Goal: Task Accomplishment & Management: Use online tool/utility

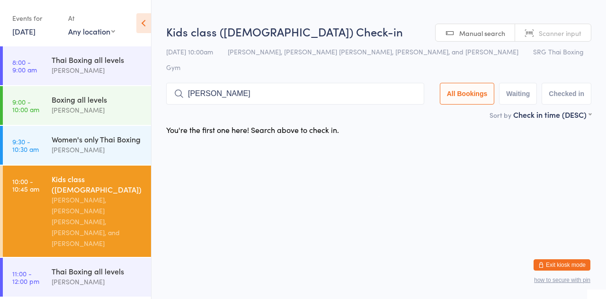
type input "[PERSON_NAME]"
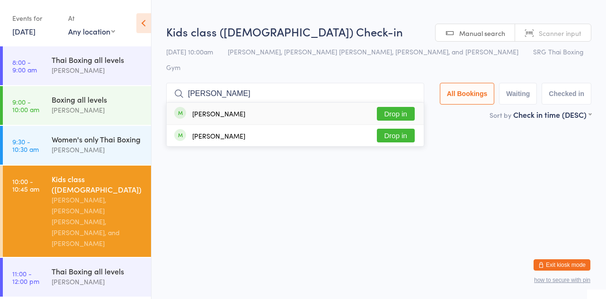
click at [415, 107] on button "Drop in" at bounding box center [396, 114] width 38 height 14
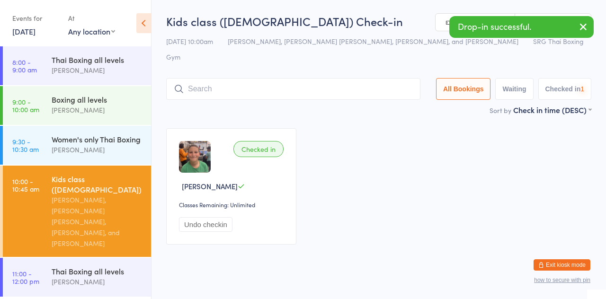
click at [352, 48] on div "[DATE] 10:00am [PERSON_NAME], [PERSON_NAME] [PERSON_NAME], [PERSON_NAME], and […" at bounding box center [378, 49] width 425 height 31
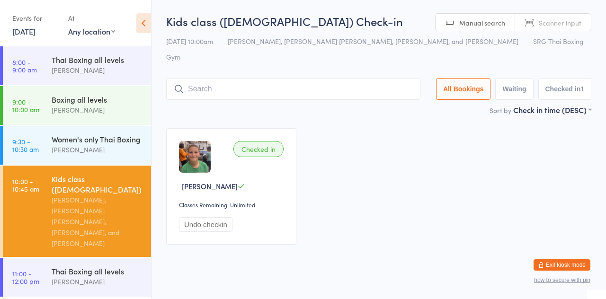
click at [195, 78] on input "search" at bounding box center [293, 89] width 254 height 22
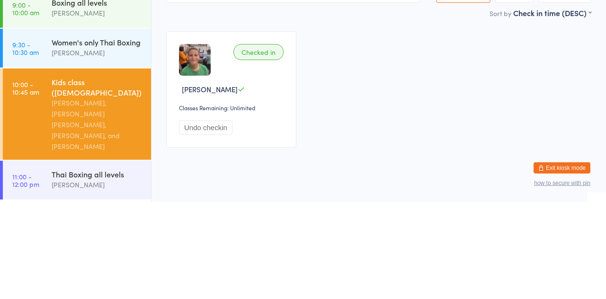
click at [49, 153] on link "9:30 - 10:30 am Women's only Thai Boxing [PERSON_NAME]" at bounding box center [77, 145] width 148 height 39
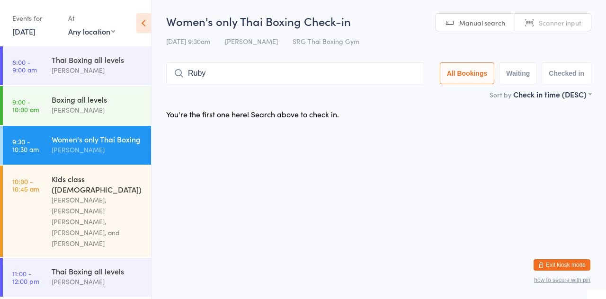
type input "Ruby"
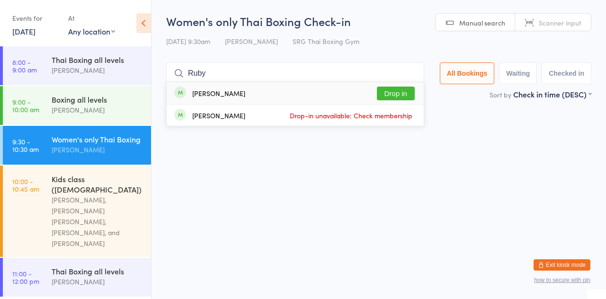
click at [409, 97] on button "Drop in" at bounding box center [396, 94] width 38 height 14
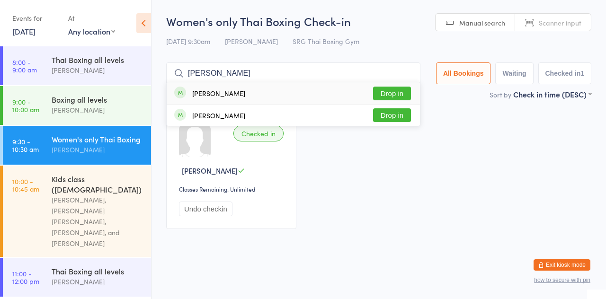
type input "[PERSON_NAME]"
click at [392, 93] on button "Drop in" at bounding box center [392, 94] width 38 height 14
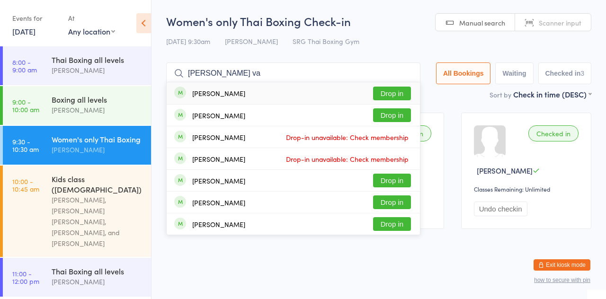
type input "[PERSON_NAME] va"
click at [394, 115] on button "Drop in" at bounding box center [392, 115] width 38 height 14
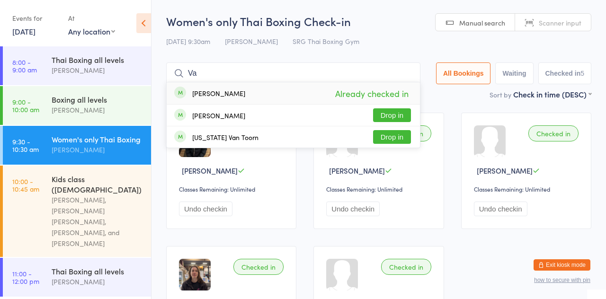
type input "V"
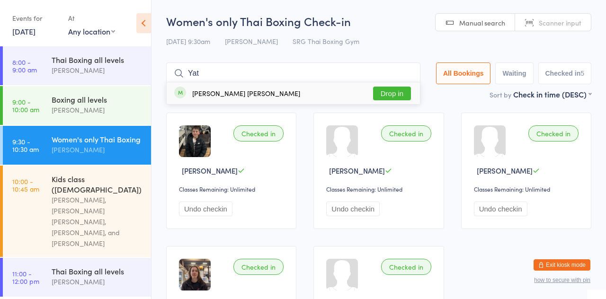
type input "Yat"
click at [401, 92] on button "Drop in" at bounding box center [392, 94] width 38 height 14
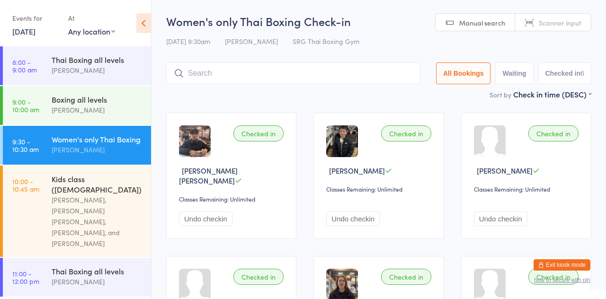
click at [296, 76] on input "search" at bounding box center [293, 74] width 254 height 22
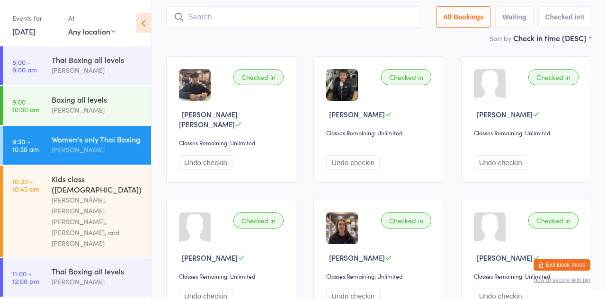
scroll to position [63, 0]
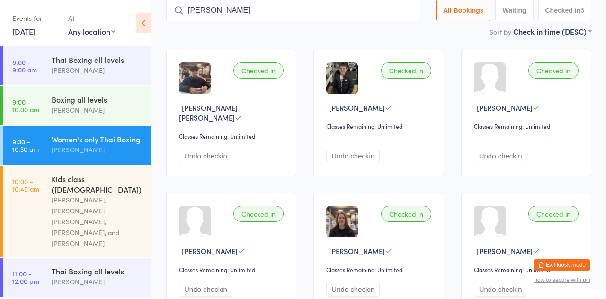
type input "[PERSON_NAME]"
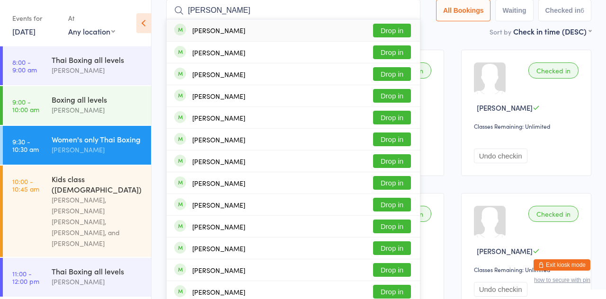
click at [400, 31] on button "Drop in" at bounding box center [392, 31] width 38 height 14
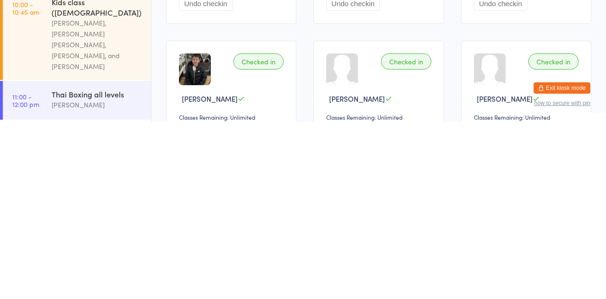
scroll to position [57, 0]
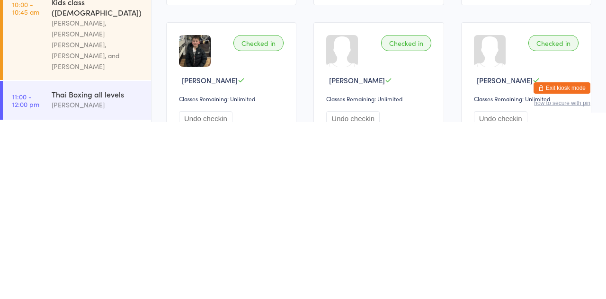
click at [59, 277] on div "[PERSON_NAME]" at bounding box center [97, 282] width 91 height 11
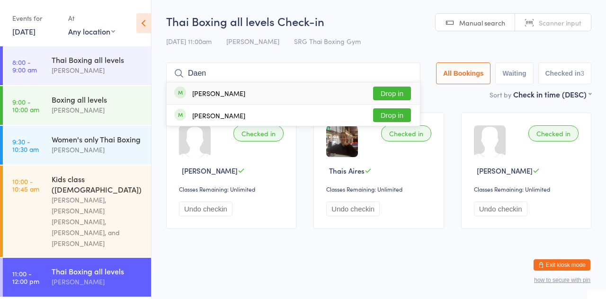
type input "Daen"
click at [394, 99] on button "Drop in" at bounding box center [392, 94] width 38 height 14
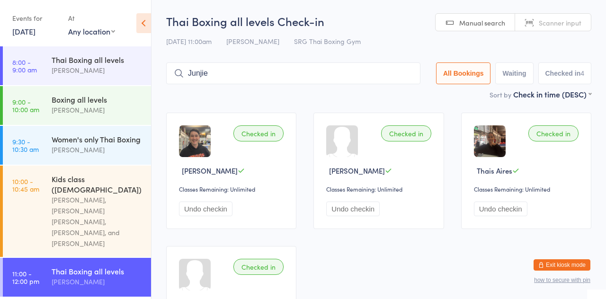
type input "Junjie"
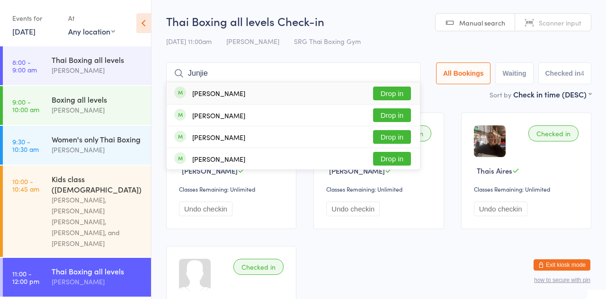
click at [399, 92] on button "Drop in" at bounding box center [392, 94] width 38 height 14
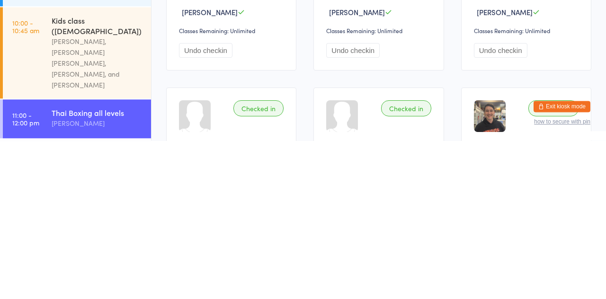
click at [72, 266] on div "Thai Boxing all levels" at bounding box center [97, 271] width 91 height 10
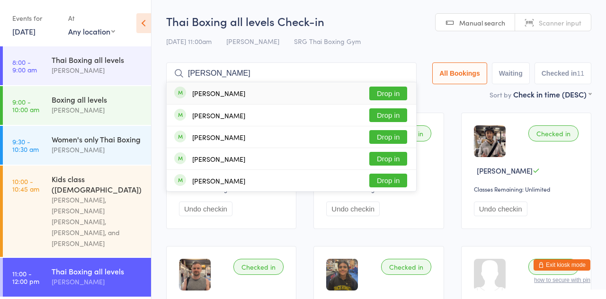
type input "[PERSON_NAME]"
click at [235, 97] on div "[PERSON_NAME] Drop in" at bounding box center [292, 93] width 250 height 22
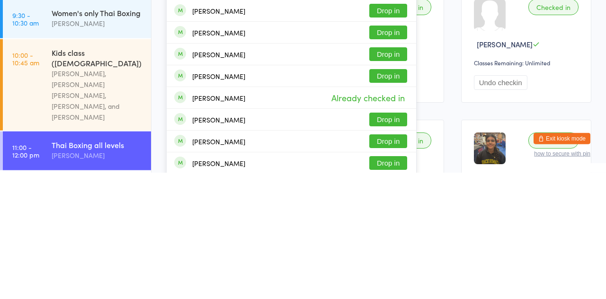
type input "[PERSON_NAME]"
click at [392, 204] on button "Drop in" at bounding box center [389, 203] width 38 height 14
